Goal: Task Accomplishment & Management: Use online tool/utility

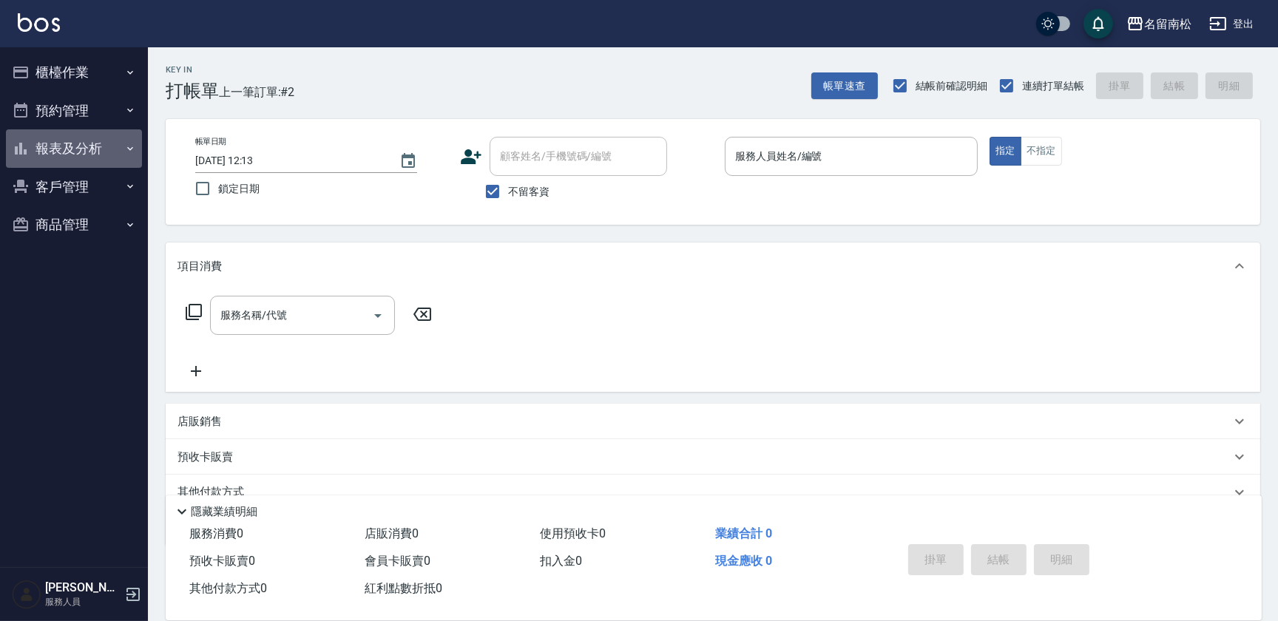
click at [75, 147] on button "報表及分析" at bounding box center [74, 148] width 136 height 38
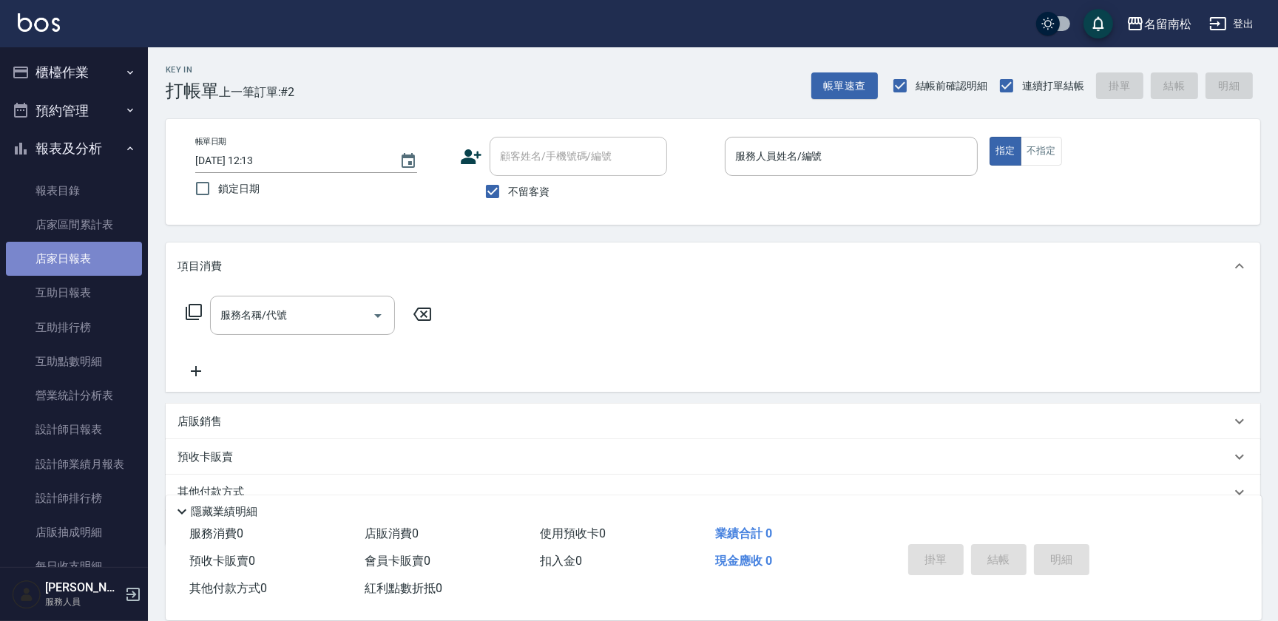
click at [119, 270] on link "店家日報表" at bounding box center [74, 259] width 136 height 34
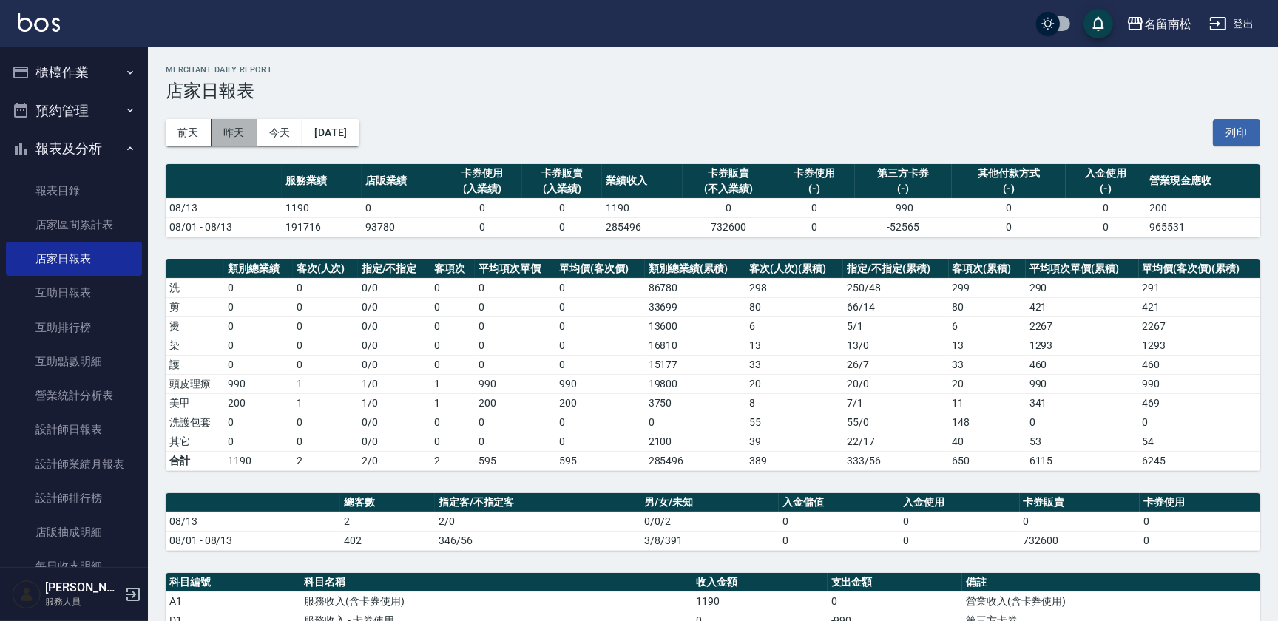
click at [237, 132] on button "昨天" at bounding box center [234, 132] width 46 height 27
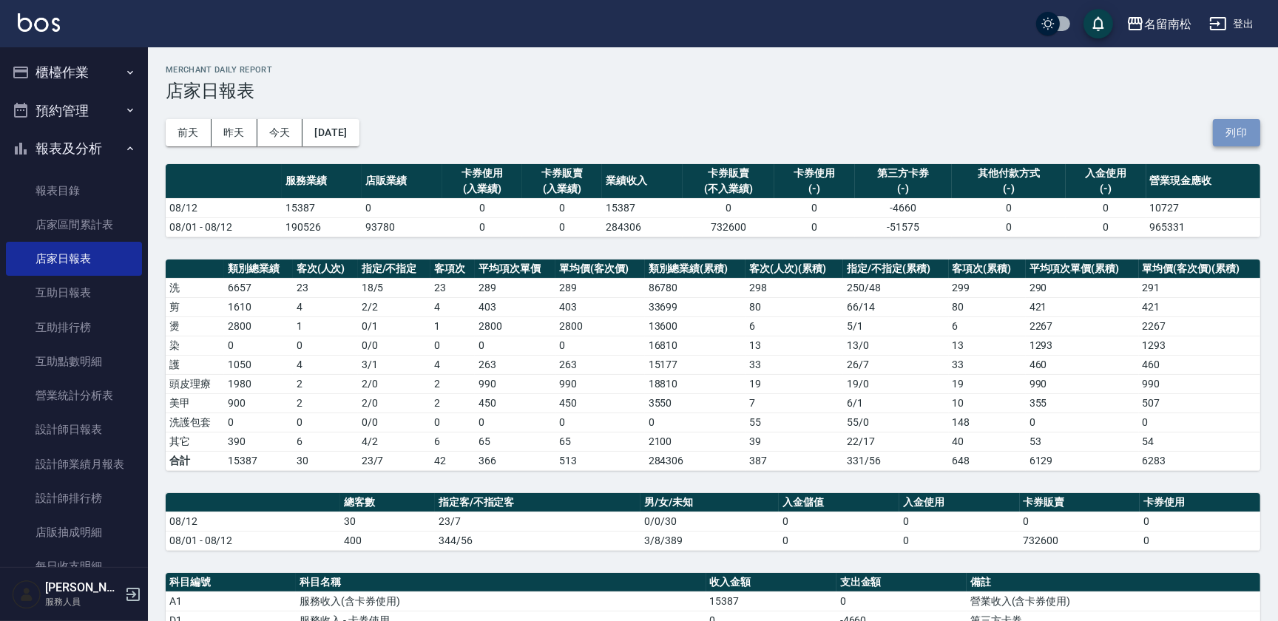
click at [1219, 119] on button "列印" at bounding box center [1236, 132] width 47 height 27
click at [120, 283] on link "互助日報表" at bounding box center [74, 293] width 136 height 34
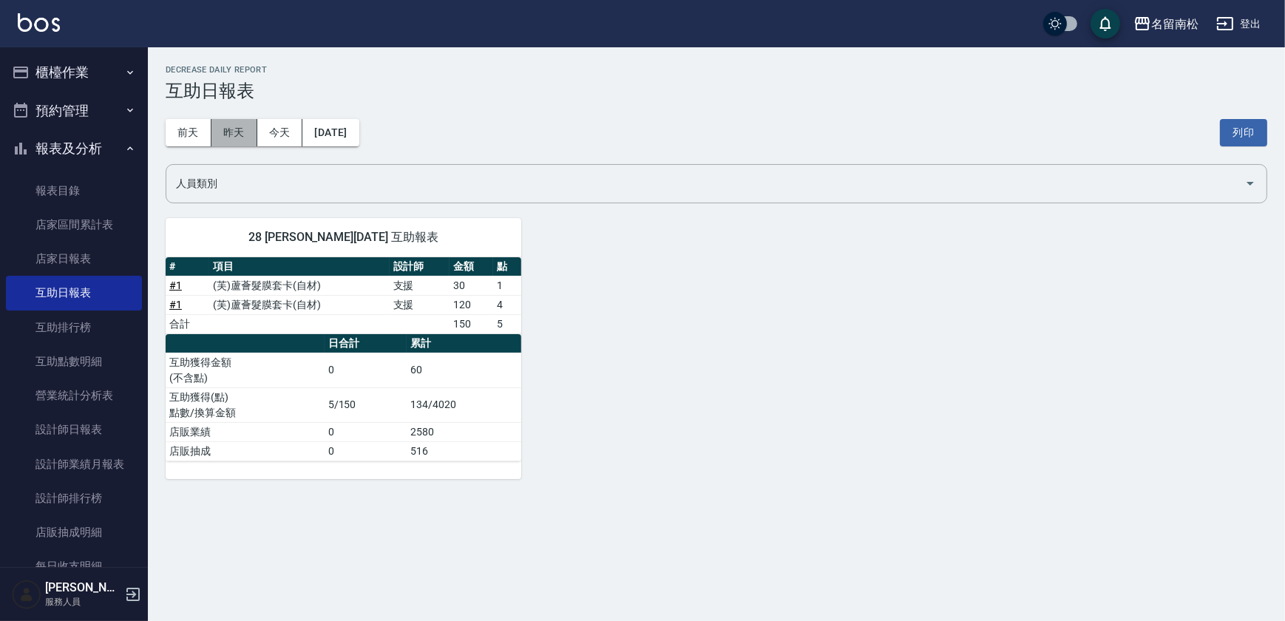
click at [243, 129] on button "昨天" at bounding box center [234, 132] width 46 height 27
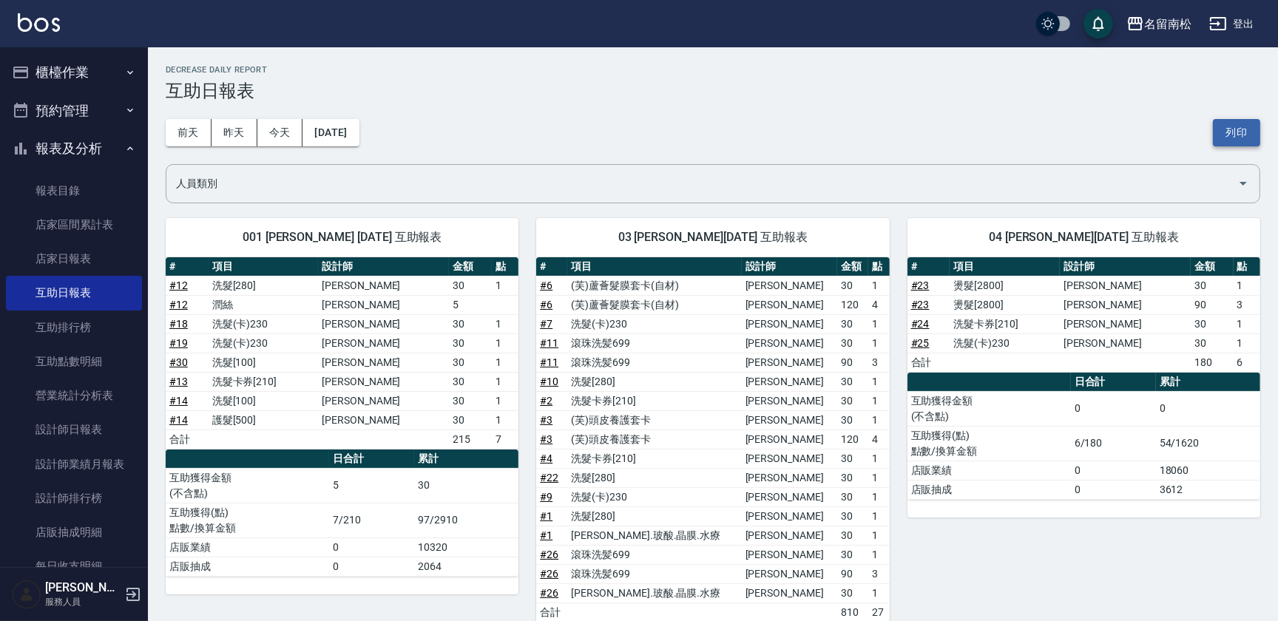
click at [1235, 141] on button "列印" at bounding box center [1236, 132] width 47 height 27
click at [101, 422] on link "設計師日報表" at bounding box center [74, 430] width 136 height 34
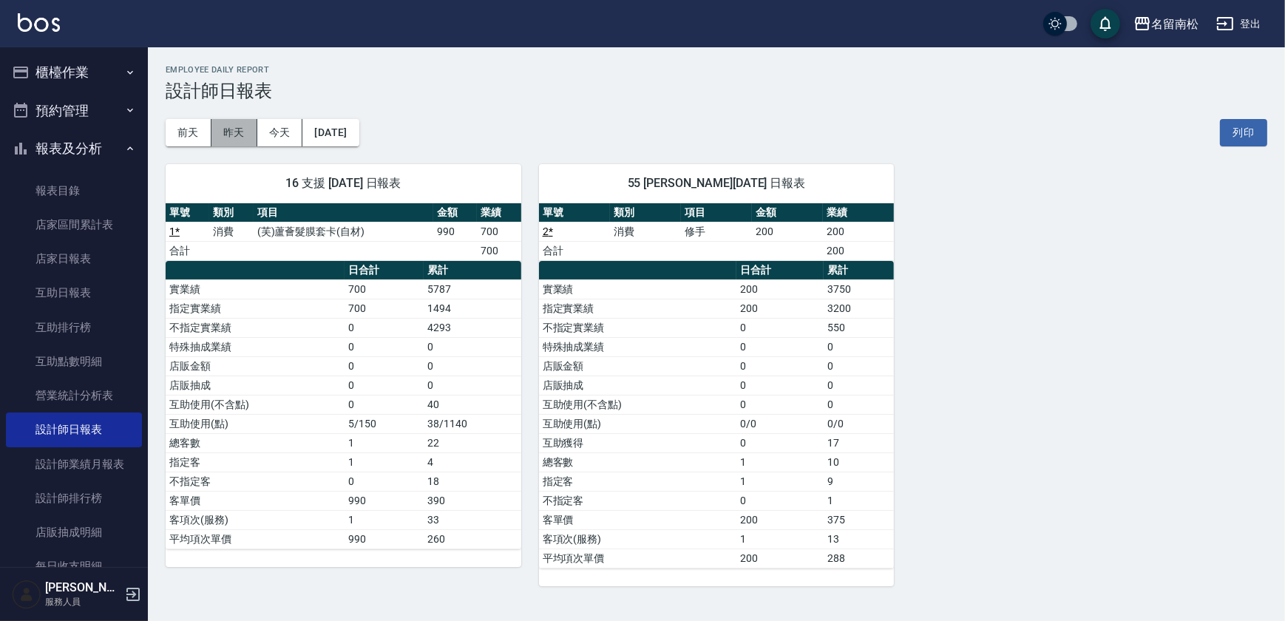
click at [246, 130] on button "昨天" at bounding box center [234, 132] width 46 height 27
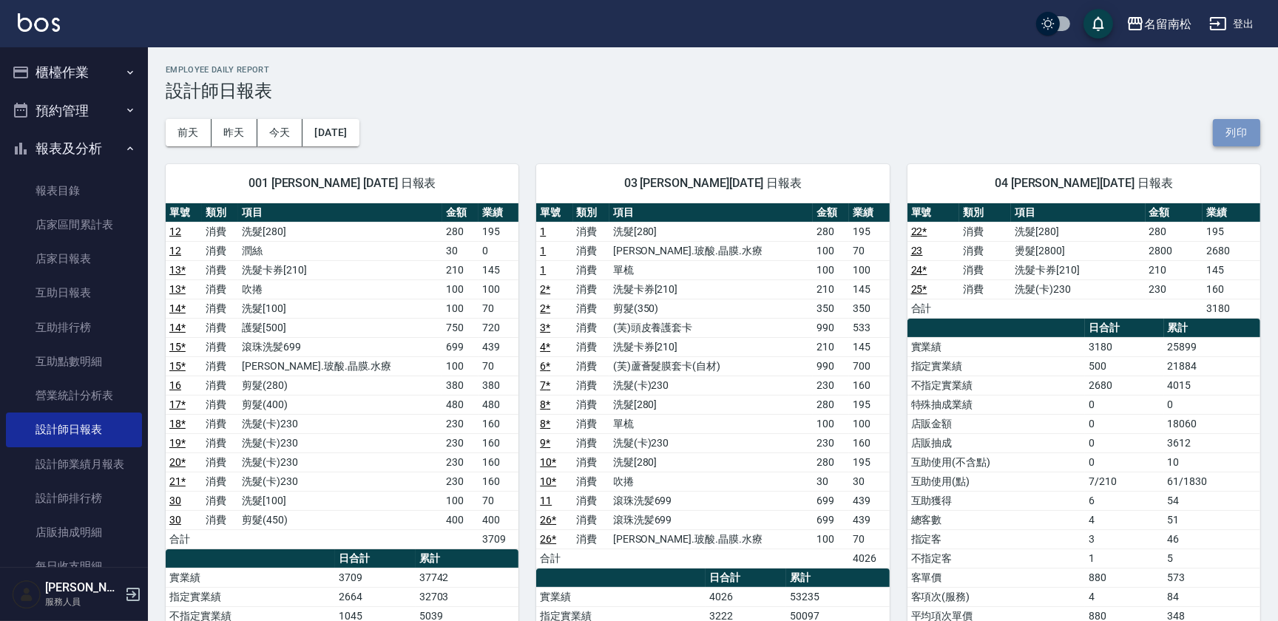
click at [1236, 119] on button "列印" at bounding box center [1236, 132] width 47 height 27
click at [1242, 129] on button "列印" at bounding box center [1236, 132] width 47 height 27
click at [47, 70] on button "櫃檯作業" at bounding box center [74, 72] width 136 height 38
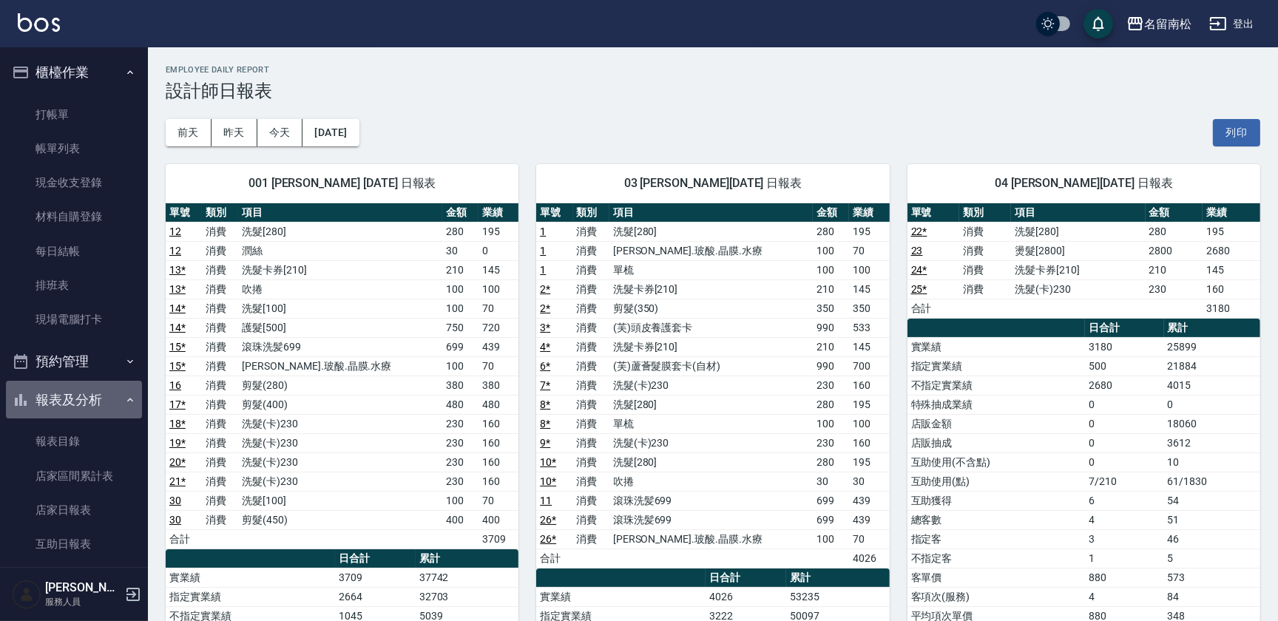
click at [98, 391] on button "報表及分析" at bounding box center [74, 400] width 136 height 38
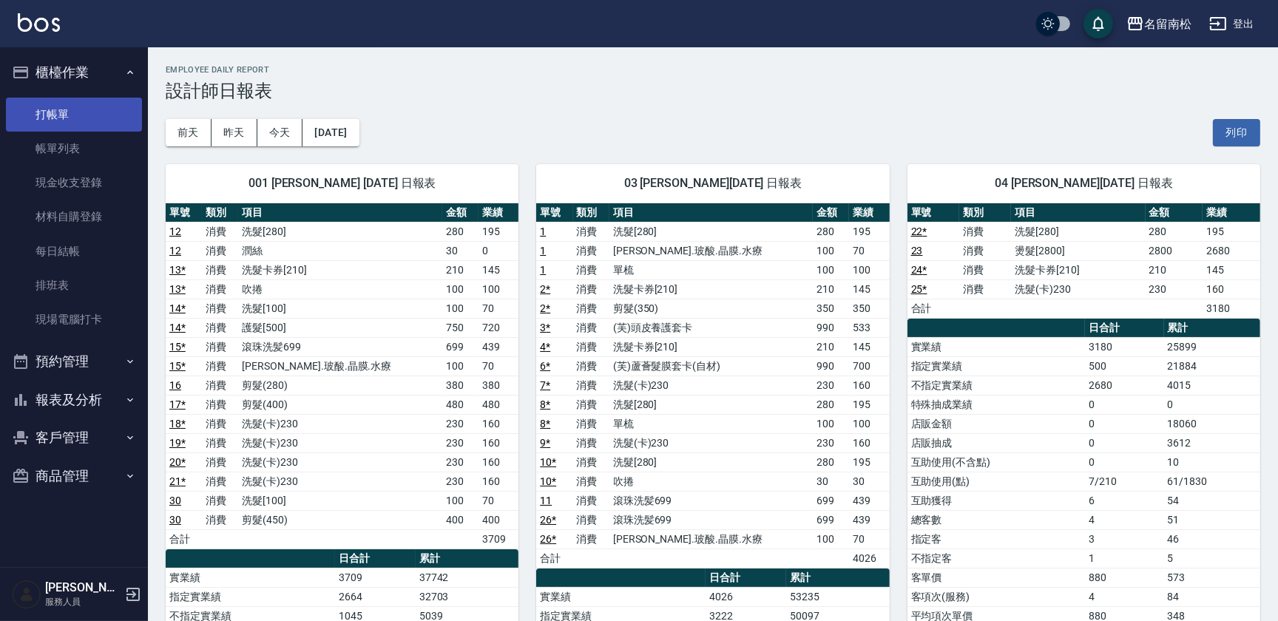
click at [86, 113] on link "打帳單" at bounding box center [74, 115] width 136 height 34
